Goal: Entertainment & Leisure: Consume media (video, audio)

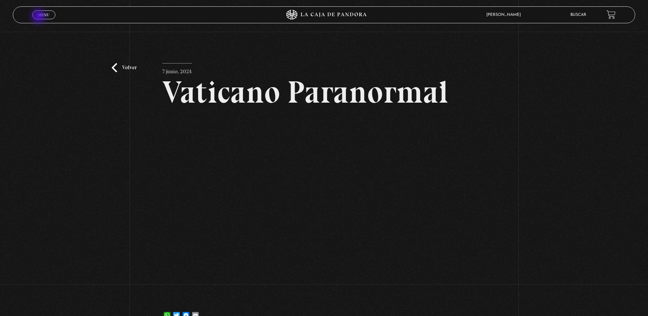
click at [39, 17] on span "Menu" at bounding box center [43, 15] width 11 height 4
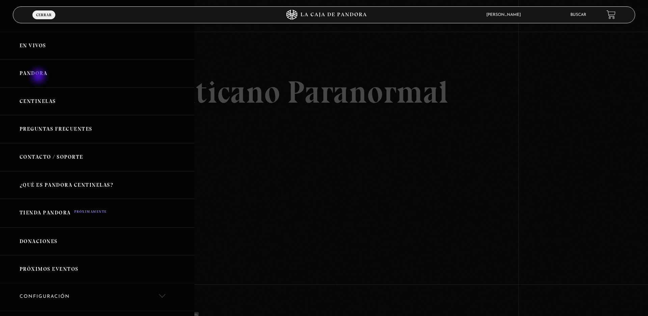
click at [39, 77] on link "Pandora" at bounding box center [97, 73] width 195 height 28
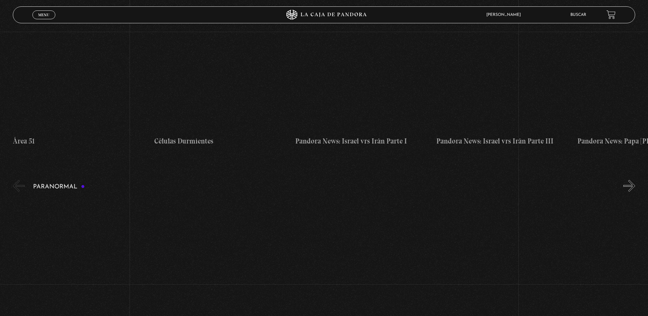
scroll to position [567, 0]
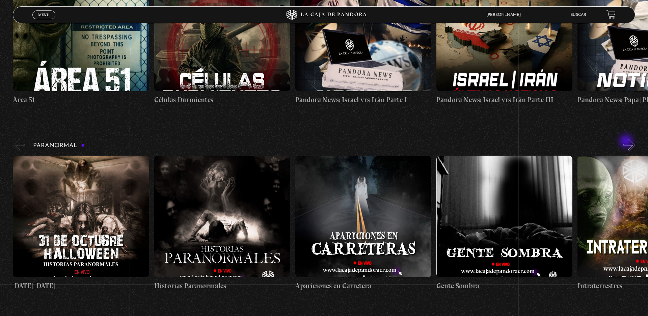
click at [627, 142] on button "»" at bounding box center [630, 145] width 12 height 12
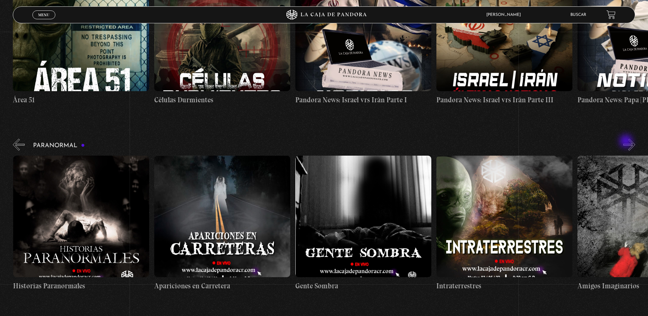
click at [627, 142] on button "»" at bounding box center [630, 145] width 12 height 12
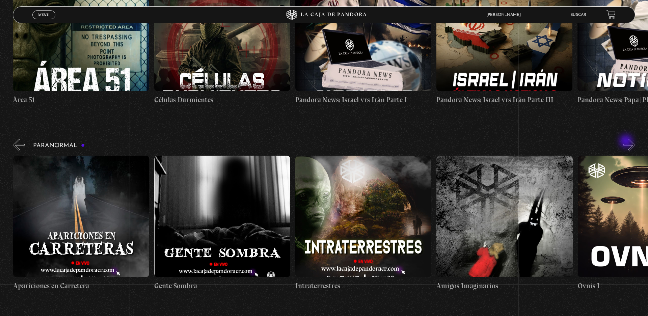
click at [627, 142] on button "»" at bounding box center [630, 145] width 12 height 12
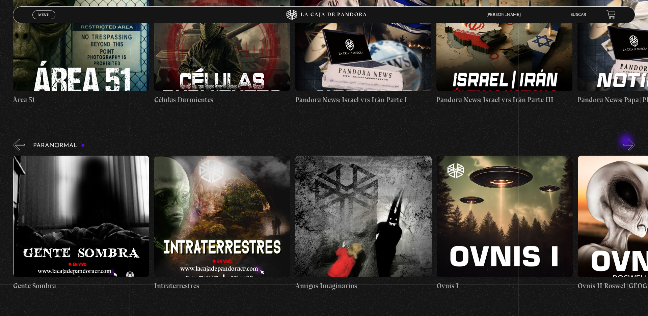
click at [627, 142] on button "»" at bounding box center [630, 145] width 12 height 12
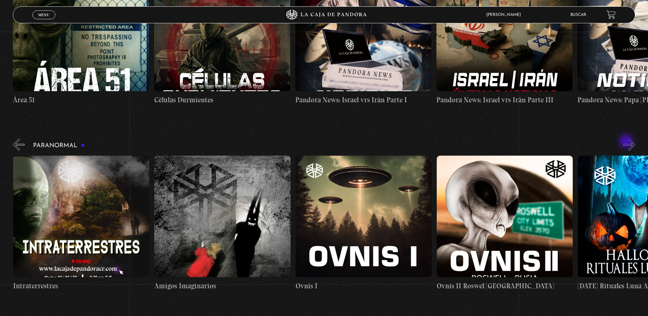
click at [627, 142] on button "»" at bounding box center [630, 145] width 12 height 12
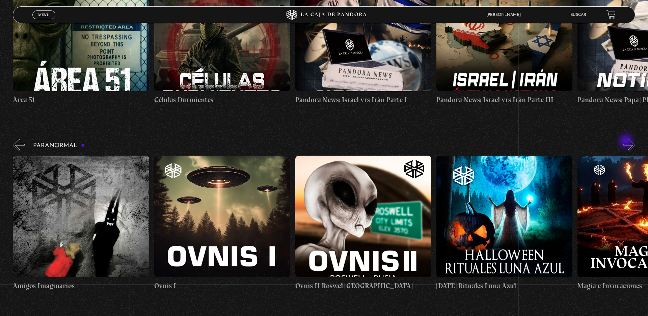
click at [627, 142] on button "»" at bounding box center [630, 145] width 12 height 12
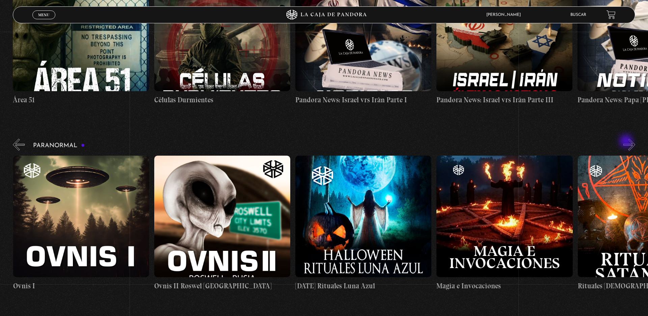
click at [627, 142] on button "»" at bounding box center [630, 145] width 12 height 12
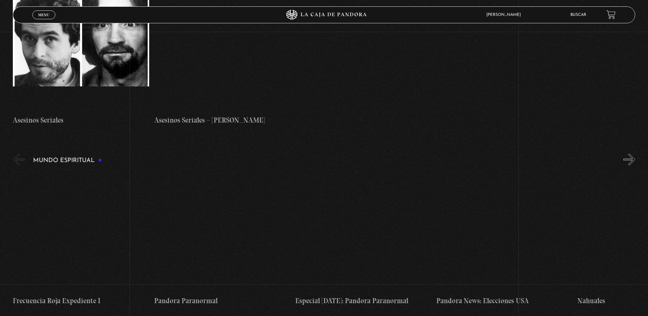
scroll to position [2269, 0]
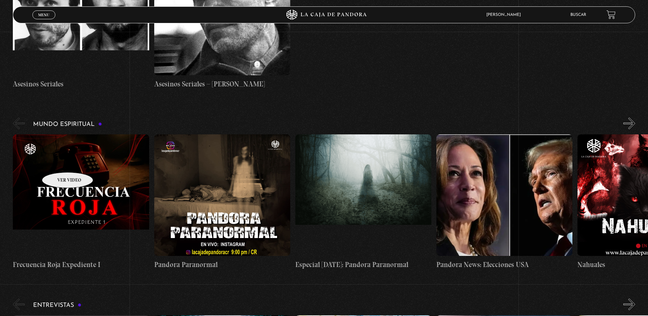
click at [59, 162] on figure at bounding box center [81, 195] width 136 height 122
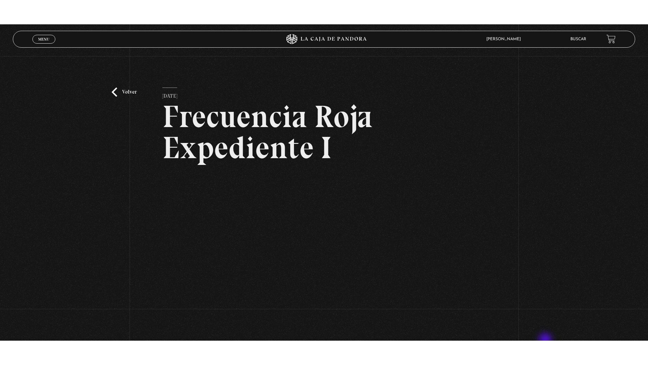
scroll to position [95, 0]
